Goal: Task Accomplishment & Management: Complete application form

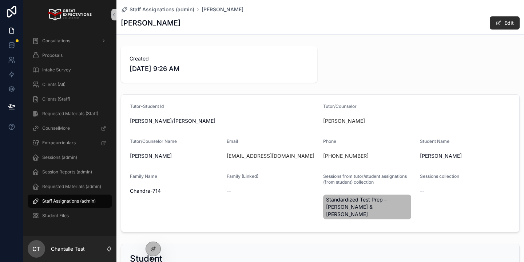
click at [67, 199] on span "Staff Assignations (admin)" at bounding box center [68, 201] width 53 height 6
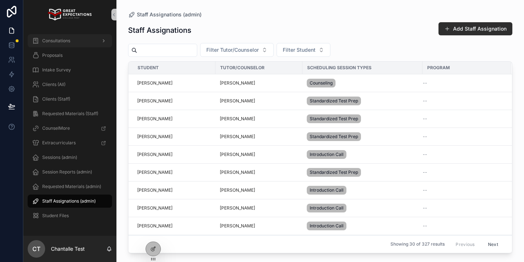
click at [48, 41] on span "Consultations" at bounding box center [56, 41] width 28 height 6
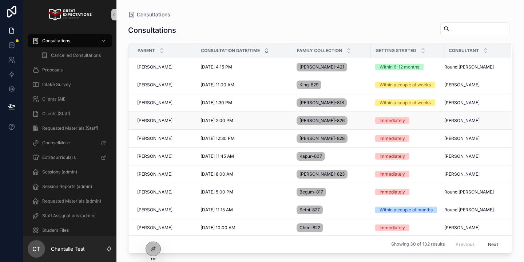
click at [156, 119] on span "Robin Kuruvila" at bounding box center [154, 120] width 35 height 6
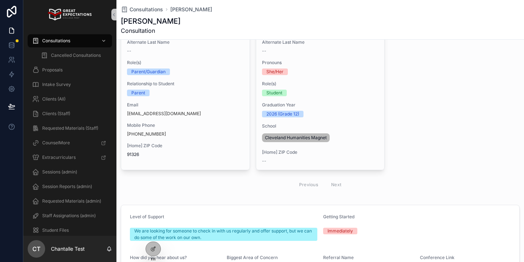
scroll to position [99, 0]
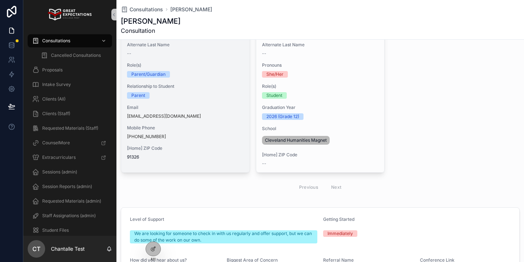
click at [206, 152] on div "[Home] ZIP Code 91326" at bounding box center [185, 152] width 117 height 15
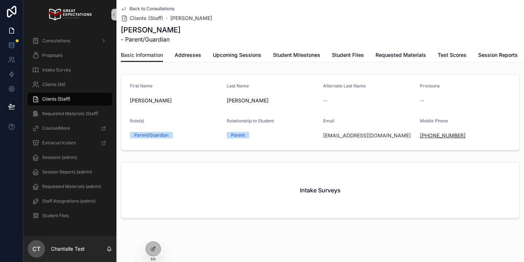
drag, startPoint x: 483, startPoint y: 139, endPoint x: 428, endPoint y: 137, distance: 55.0
click at [428, 137] on div "+1 818-585-5172" at bounding box center [465, 135] width 91 height 12
copy link "818-585-5172"
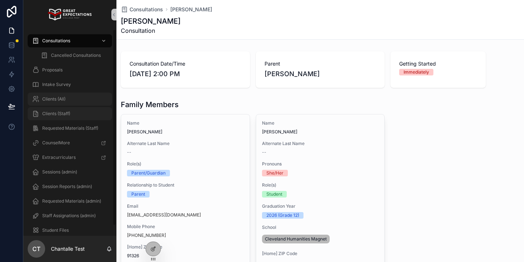
click at [76, 102] on div "Clients (All)" at bounding box center [70, 99] width 76 height 12
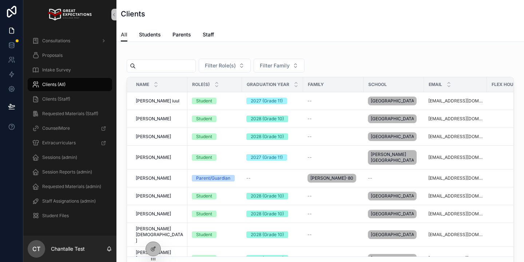
click at [190, 67] on input "scrollable content" at bounding box center [166, 66] width 60 height 10
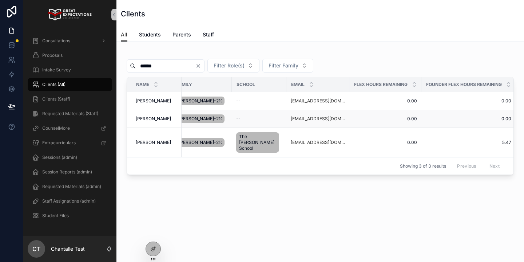
scroll to position [0, 178]
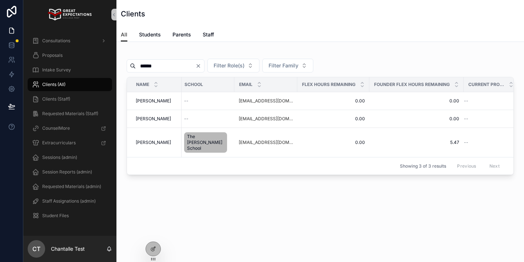
click at [176, 69] on input "******" at bounding box center [166, 66] width 60 height 10
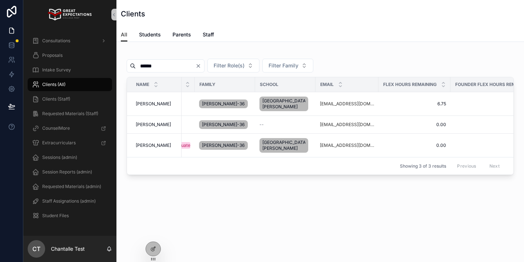
scroll to position [0, 178]
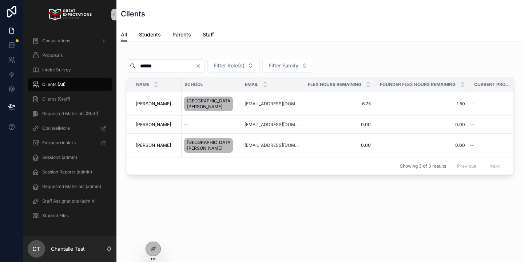
click at [158, 70] on div "******" at bounding box center [166, 65] width 78 height 13
click at [157, 69] on input "******" at bounding box center [166, 66] width 60 height 10
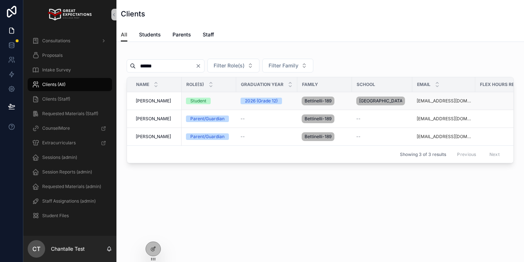
scroll to position [0, 178]
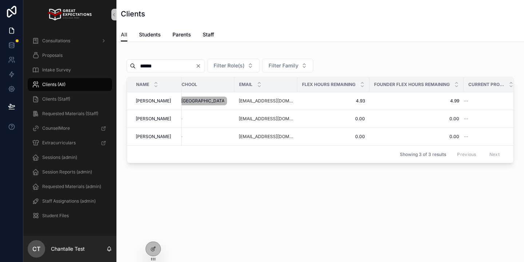
type input "******"
drag, startPoint x: 162, startPoint y: 98, endPoint x: 157, endPoint y: 105, distance: 8.1
click at [160, 100] on td "Oliver Bettinelli Oliver Bettinelli" at bounding box center [154, 101] width 55 height 18
click at [157, 104] on span "[PERSON_NAME]" at bounding box center [153, 101] width 35 height 6
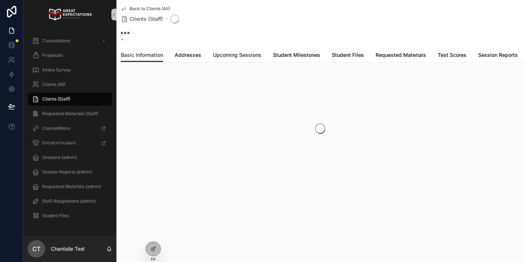
drag, startPoint x: 220, startPoint y: 53, endPoint x: 212, endPoint y: 52, distance: 7.4
click at [220, 53] on span "Upcoming Sessions" at bounding box center [237, 54] width 48 height 7
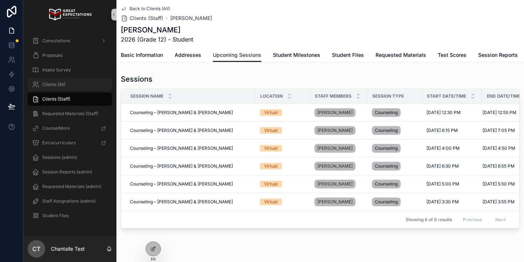
click at [67, 88] on div "Clients (All)" at bounding box center [70, 85] width 76 height 12
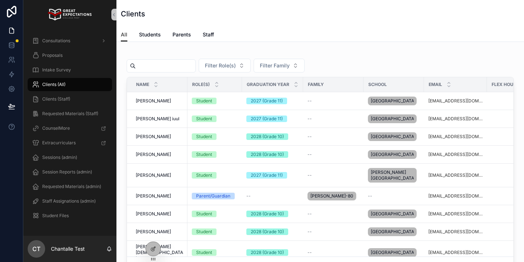
click at [160, 59] on div "scrollable content" at bounding box center [161, 65] width 69 height 13
click at [159, 63] on input "scrollable content" at bounding box center [166, 66] width 60 height 10
type input "*********"
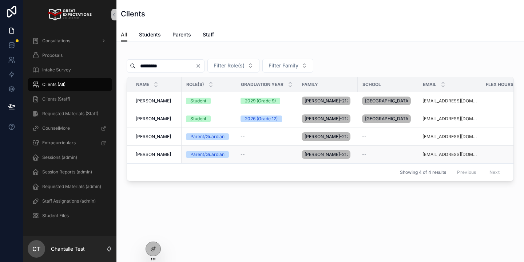
click at [151, 157] on span "[PERSON_NAME]" at bounding box center [153, 154] width 35 height 6
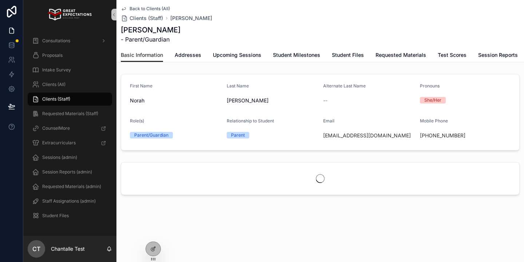
click at [231, 62] on div "Back to Clients (All) Clients (Staff) Norah Weinstein Norah Weinstein - Parent/…" at bounding box center [319, 123] width 407 height 247
click at [234, 56] on span "Upcoming Sessions" at bounding box center [237, 54] width 48 height 7
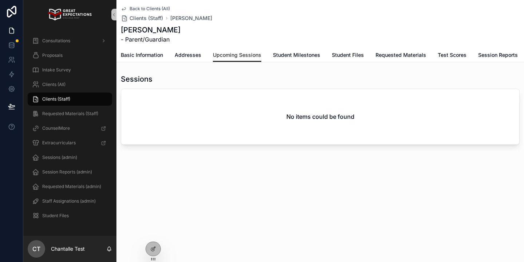
click at [71, 97] on div "Clients (Staff)" at bounding box center [70, 99] width 76 height 12
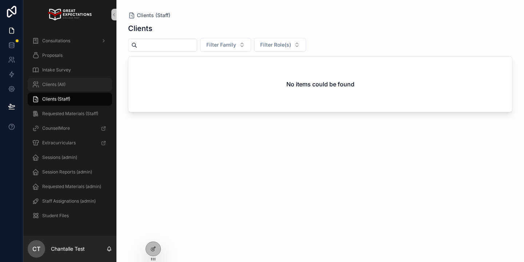
click at [71, 85] on div "Clients (All)" at bounding box center [70, 85] width 76 height 12
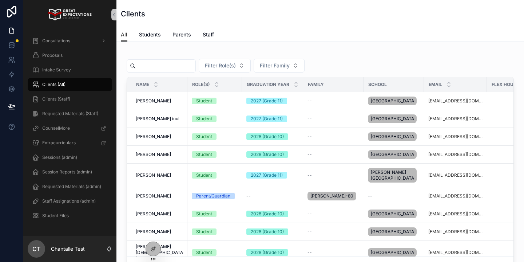
drag, startPoint x: 153, startPoint y: 59, endPoint x: 150, endPoint y: 65, distance: 6.6
click at [153, 59] on div "scrollable content" at bounding box center [161, 65] width 69 height 13
click at [149, 66] on input "scrollable content" at bounding box center [166, 66] width 60 height 10
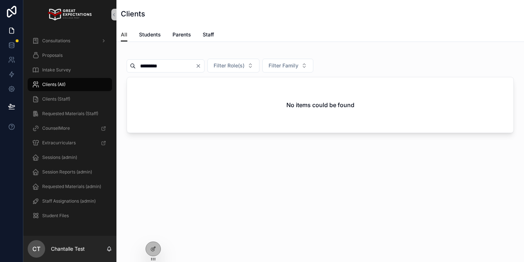
type input "*********"
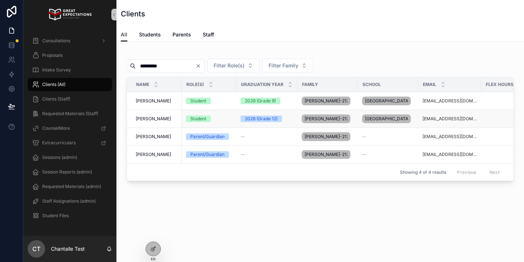
click at [158, 121] on span "[PERSON_NAME]" at bounding box center [153, 119] width 35 height 6
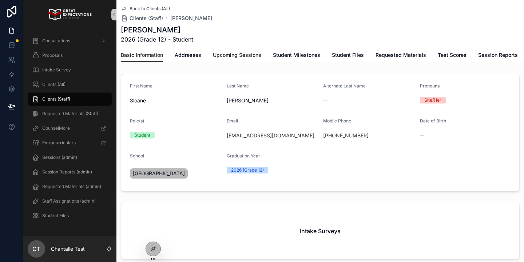
click at [231, 53] on span "Upcoming Sessions" at bounding box center [237, 54] width 48 height 7
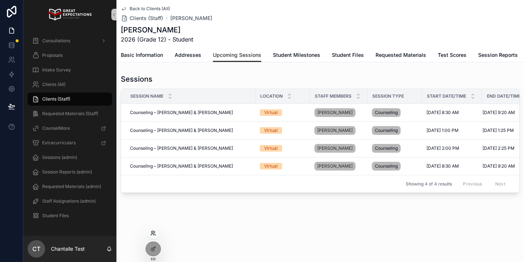
click at [153, 234] on icon at bounding box center [152, 234] width 3 height 1
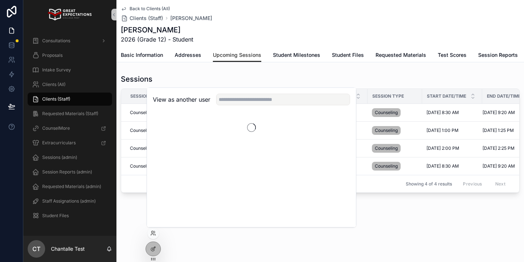
click at [253, 105] on div "View as another user" at bounding box center [251, 100] width 209 height 24
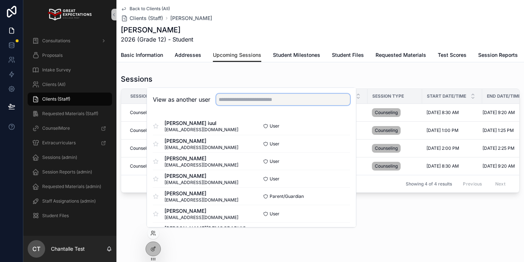
click at [254, 104] on input "text" at bounding box center [283, 99] width 134 height 12
type input "*"
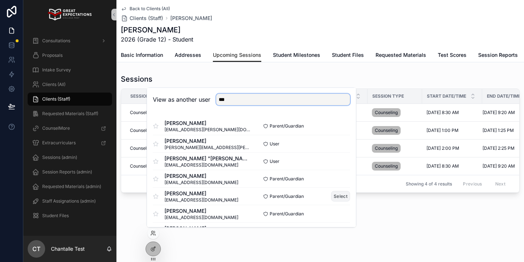
type input "***"
click at [343, 192] on button "Select" at bounding box center [340, 196] width 19 height 11
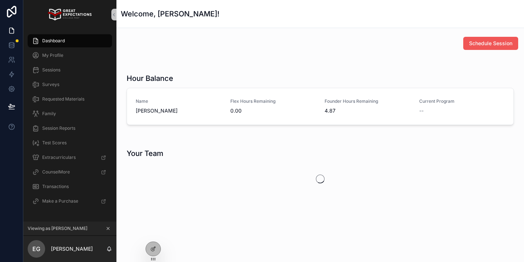
click at [493, 47] on button "Schedule Session" at bounding box center [490, 43] width 55 height 13
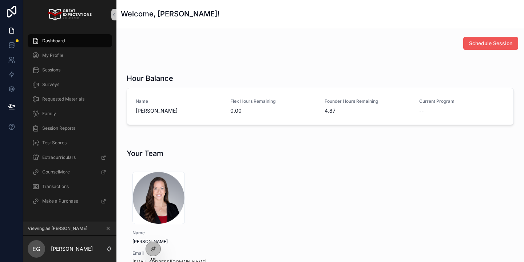
click at [506, 39] on button "Schedule Session" at bounding box center [490, 43] width 55 height 13
click at [107, 228] on icon "scrollable content" at bounding box center [107, 228] width 5 height 5
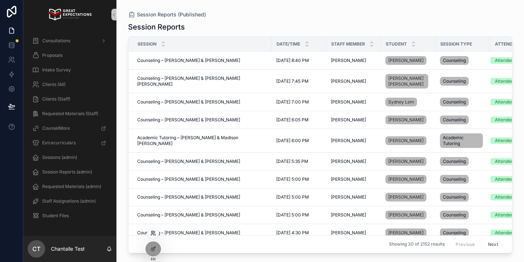
click at [155, 233] on icon at bounding box center [153, 233] width 6 height 6
click at [154, 233] on icon at bounding box center [153, 233] width 6 height 6
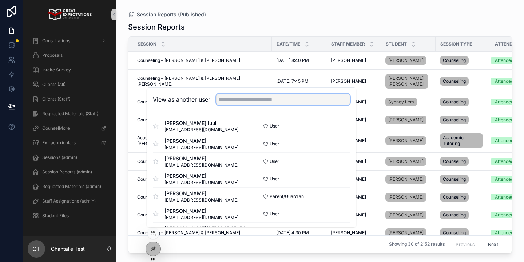
click at [292, 100] on input "text" at bounding box center [283, 99] width 134 height 12
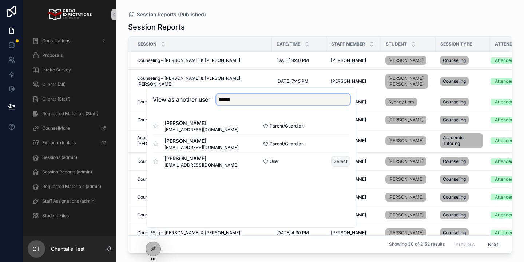
type input "******"
click at [339, 158] on button "Select" at bounding box center [340, 161] width 19 height 11
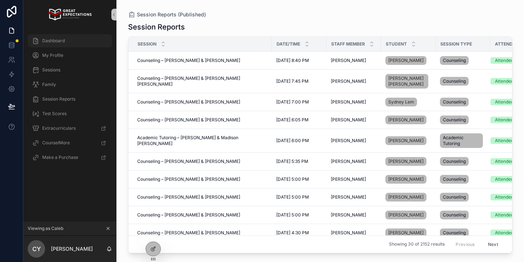
click at [83, 45] on div "Dashboard" at bounding box center [70, 41] width 76 height 12
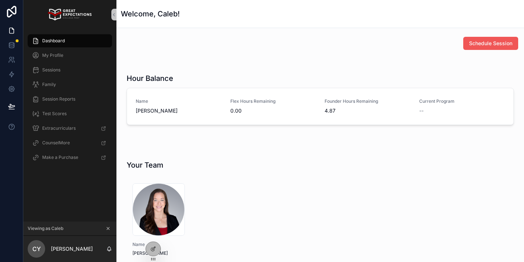
click at [499, 41] on span "Schedule Session" at bounding box center [490, 43] width 43 height 7
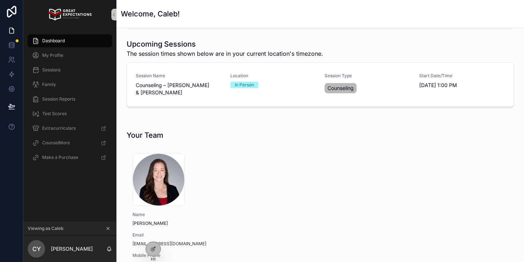
scroll to position [97, 0]
click at [107, 229] on icon "scrollable content" at bounding box center [107, 228] width 5 height 5
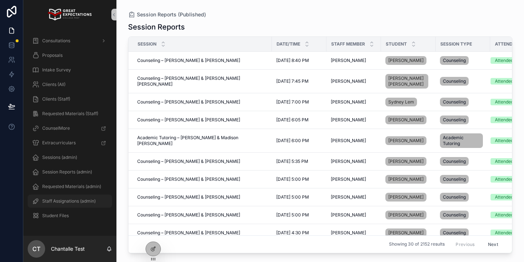
click at [77, 202] on span "Staff Assignations (admin)" at bounding box center [68, 201] width 53 height 6
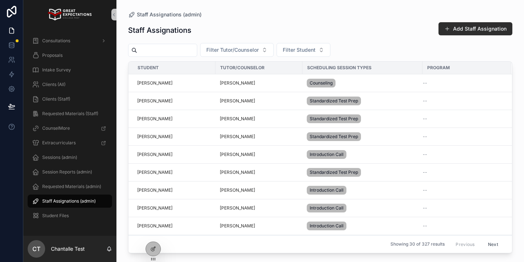
drag, startPoint x: 468, startPoint y: 25, endPoint x: 463, endPoint y: 26, distance: 4.7
click at [467, 25] on button "Add Staff Assignation" at bounding box center [475, 28] width 74 height 13
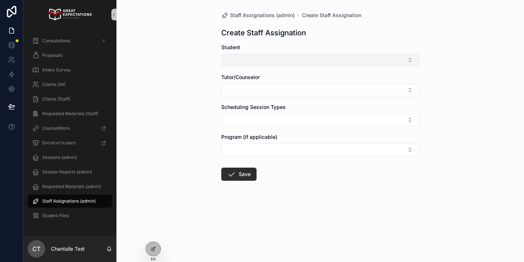
click at [335, 57] on button "Select Button" at bounding box center [320, 60] width 198 height 12
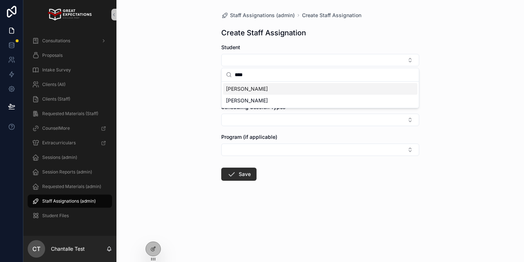
type input "****"
click at [318, 91] on div "[PERSON_NAME]" at bounding box center [320, 89] width 194 height 12
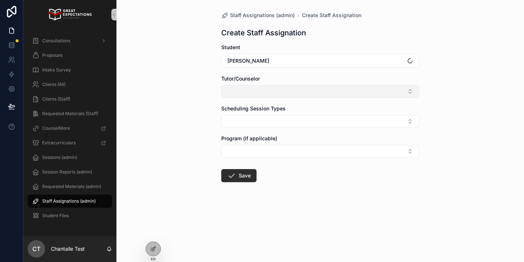
click at [311, 90] on button "Select Button" at bounding box center [320, 91] width 198 height 12
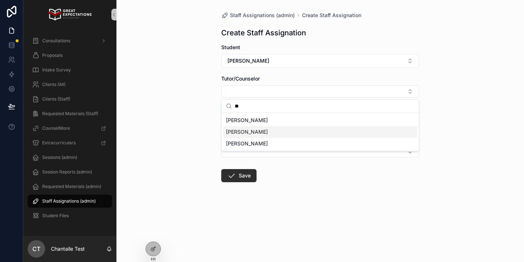
type input "**"
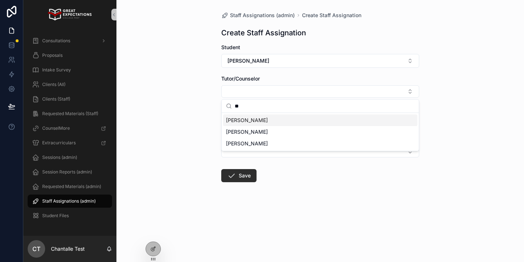
click at [254, 122] on div "[PERSON_NAME]" at bounding box center [320, 120] width 194 height 12
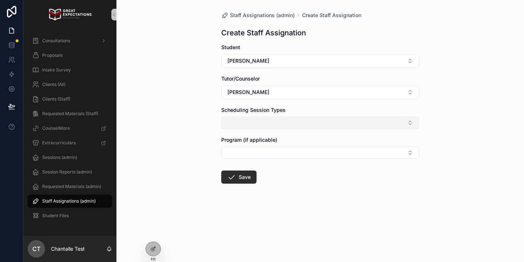
click at [250, 123] on button "Select Button" at bounding box center [320, 122] width 198 height 12
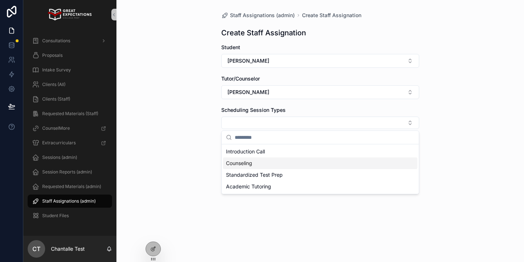
click at [255, 163] on div "Counseling" at bounding box center [320, 163] width 194 height 12
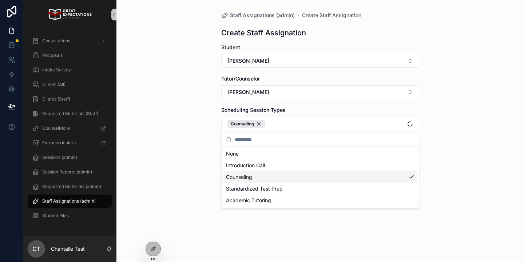
drag, startPoint x: 177, startPoint y: 167, endPoint x: 206, endPoint y: 176, distance: 30.3
click at [179, 167] on div "Staff Assignations (admin) Create Staff Assignation Create Staff Assignation St…" at bounding box center [319, 131] width 407 height 262
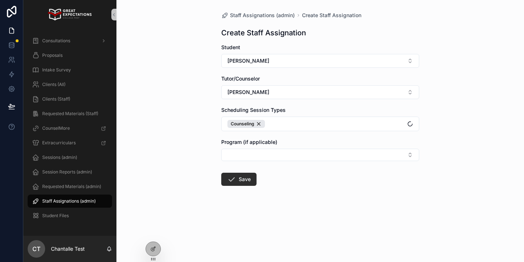
drag, startPoint x: 234, startPoint y: 179, endPoint x: 242, endPoint y: 171, distance: 11.1
click at [235, 179] on icon "scrollable content" at bounding box center [231, 179] width 9 height 9
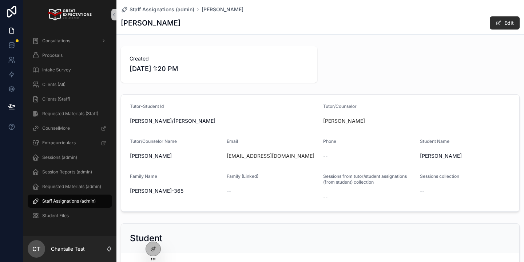
click at [197, 103] on div "Tutor-Student Id" at bounding box center [223, 107] width 187 height 9
click at [79, 79] on div "Clients (All)" at bounding box center [70, 85] width 76 height 12
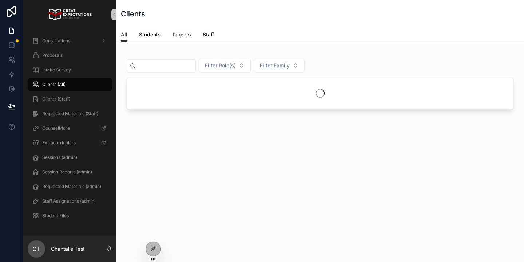
click at [188, 67] on input "scrollable content" at bounding box center [166, 66] width 60 height 10
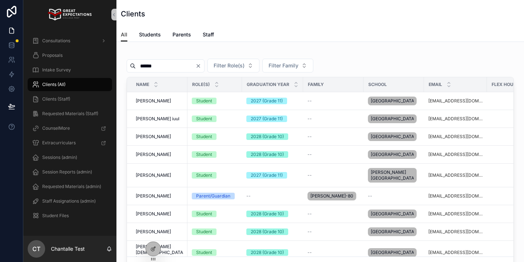
type input "******"
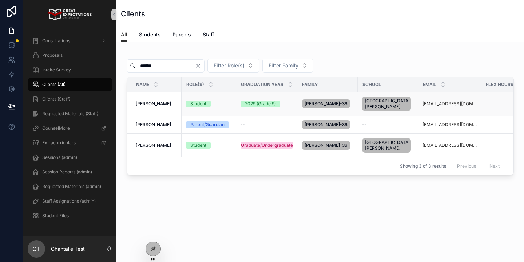
click at [155, 107] on td "[PERSON_NAME] [PERSON_NAME]" at bounding box center [154, 104] width 55 height 24
click at [157, 106] on span "[PERSON_NAME]" at bounding box center [153, 104] width 35 height 6
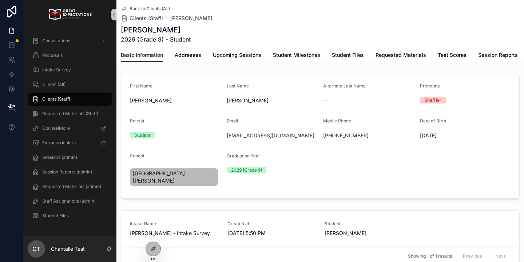
drag, startPoint x: 367, startPoint y: 137, endPoint x: 331, endPoint y: 138, distance: 35.3
click at [331, 138] on div "[PHONE_NUMBER]" at bounding box center [368, 135] width 91 height 7
copy link "[PHONE_NUMBER]"
